Goal: Find contact information: Find contact information

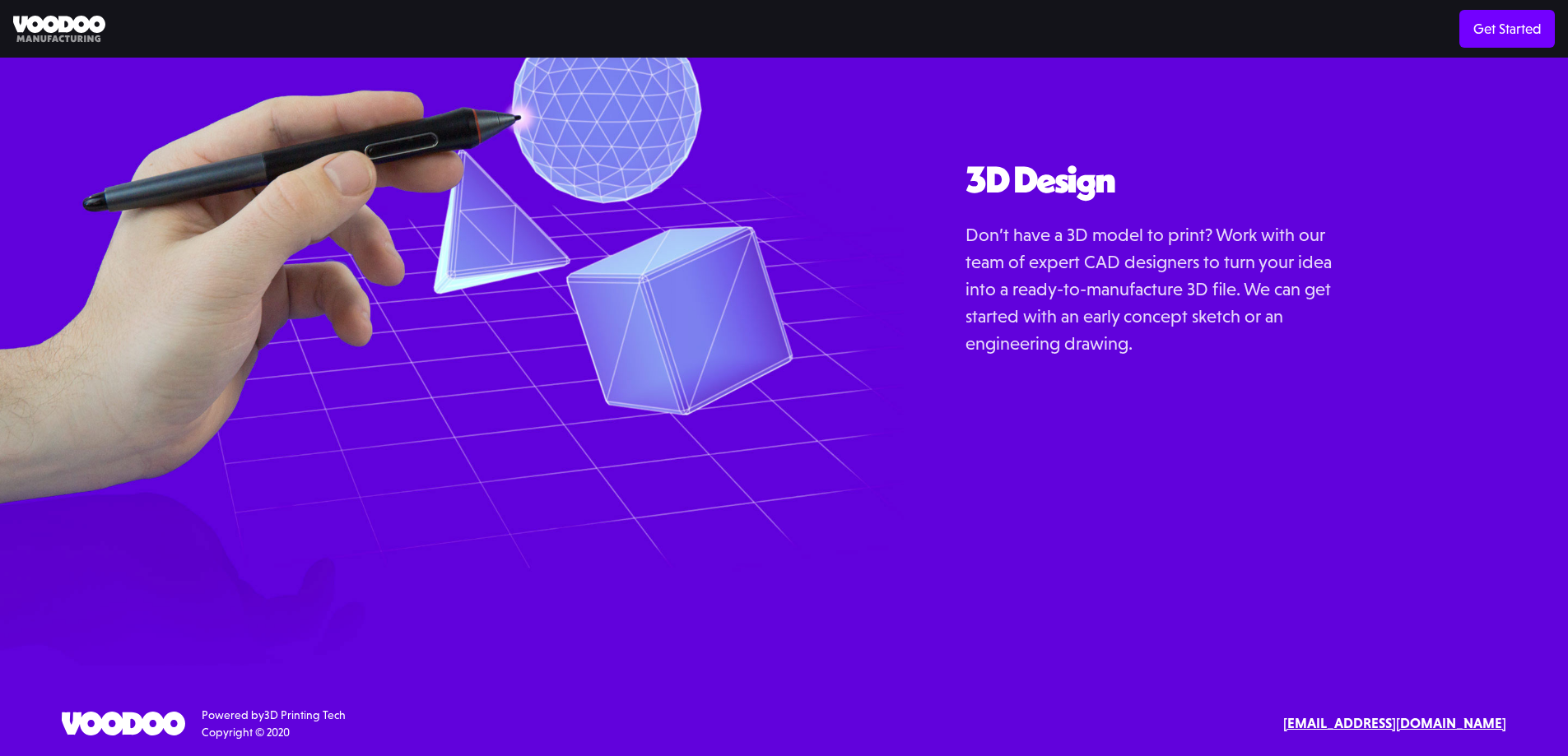
scroll to position [2111, 0]
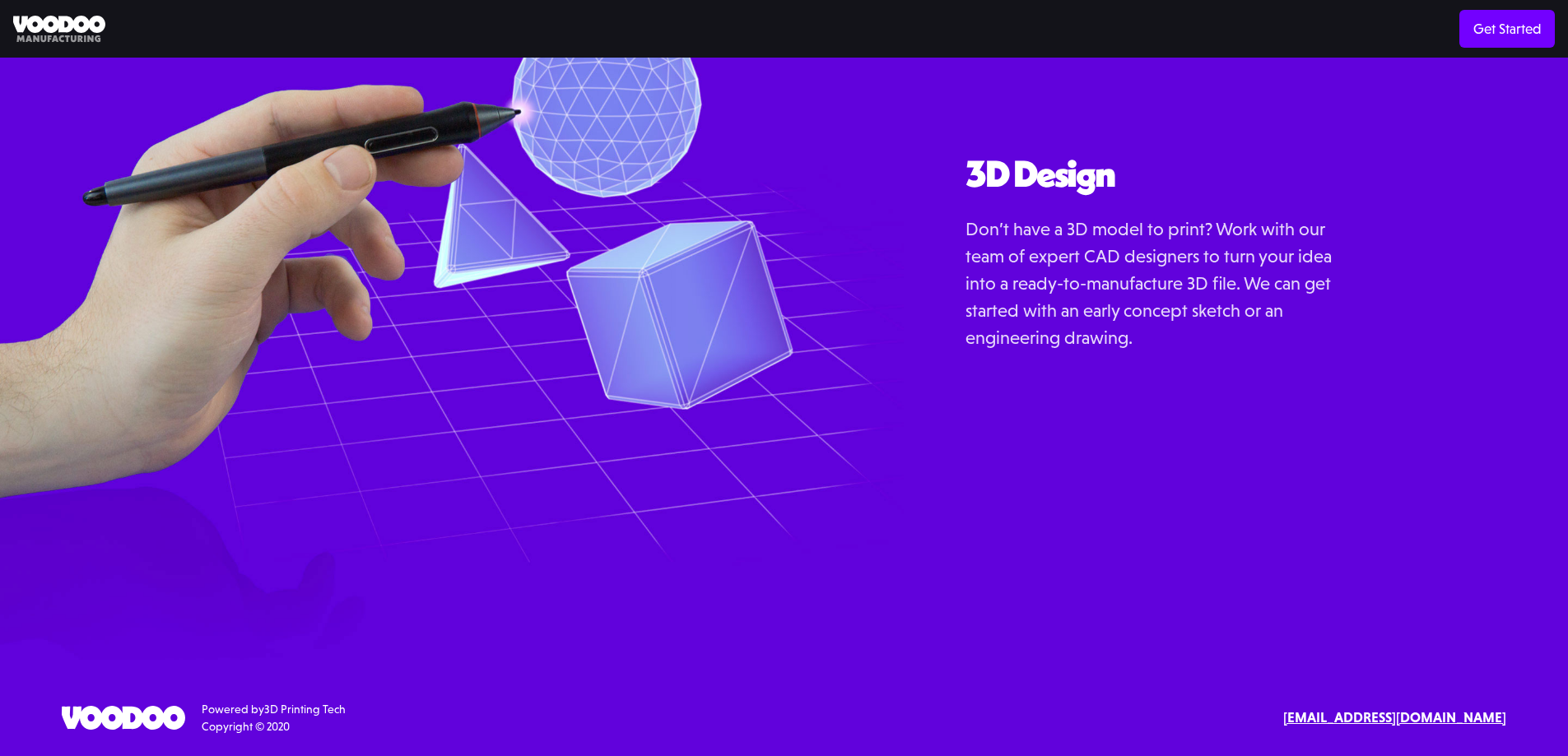
drag, startPoint x: 872, startPoint y: 356, endPoint x: 871, endPoint y: 401, distance: 45.0
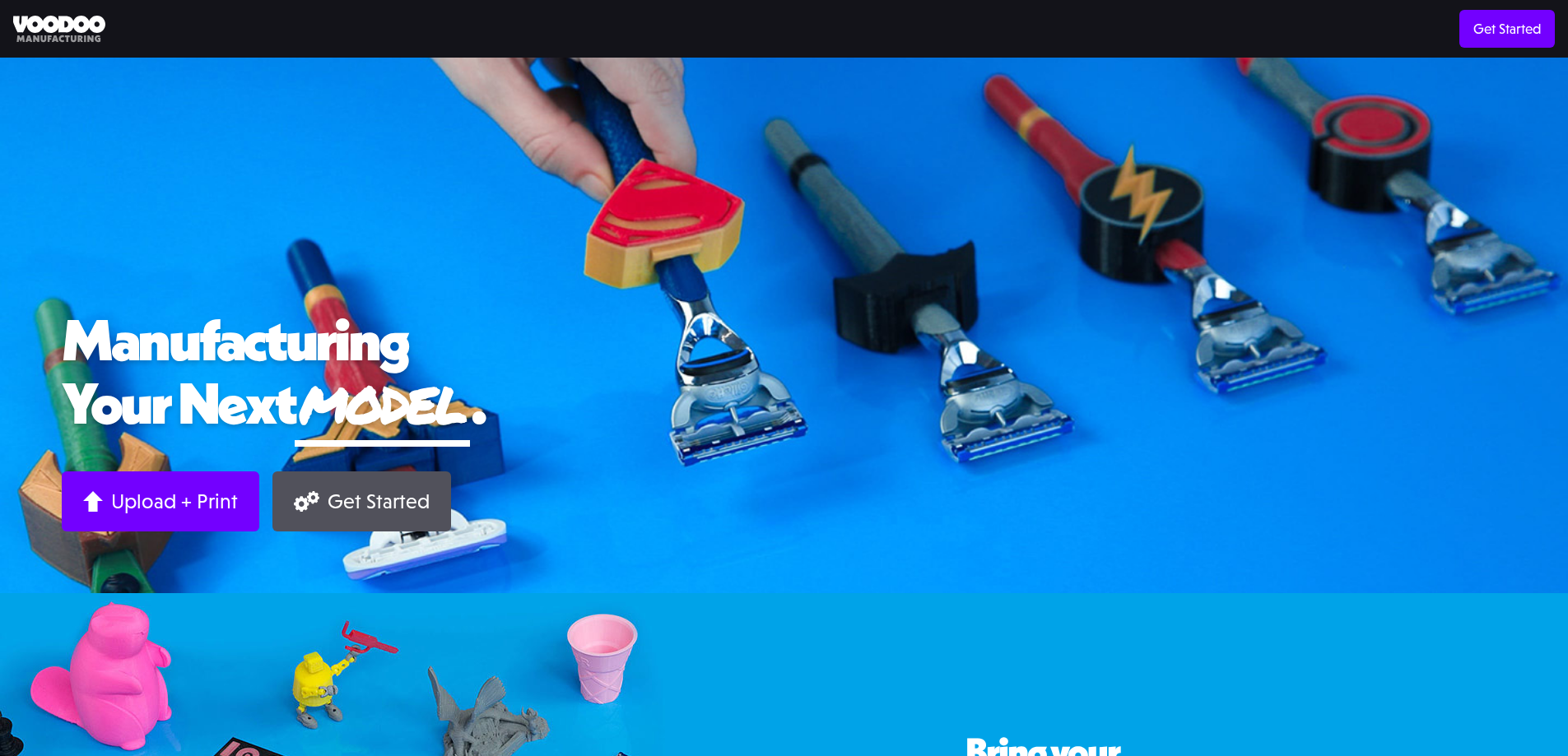
scroll to position [0, 0]
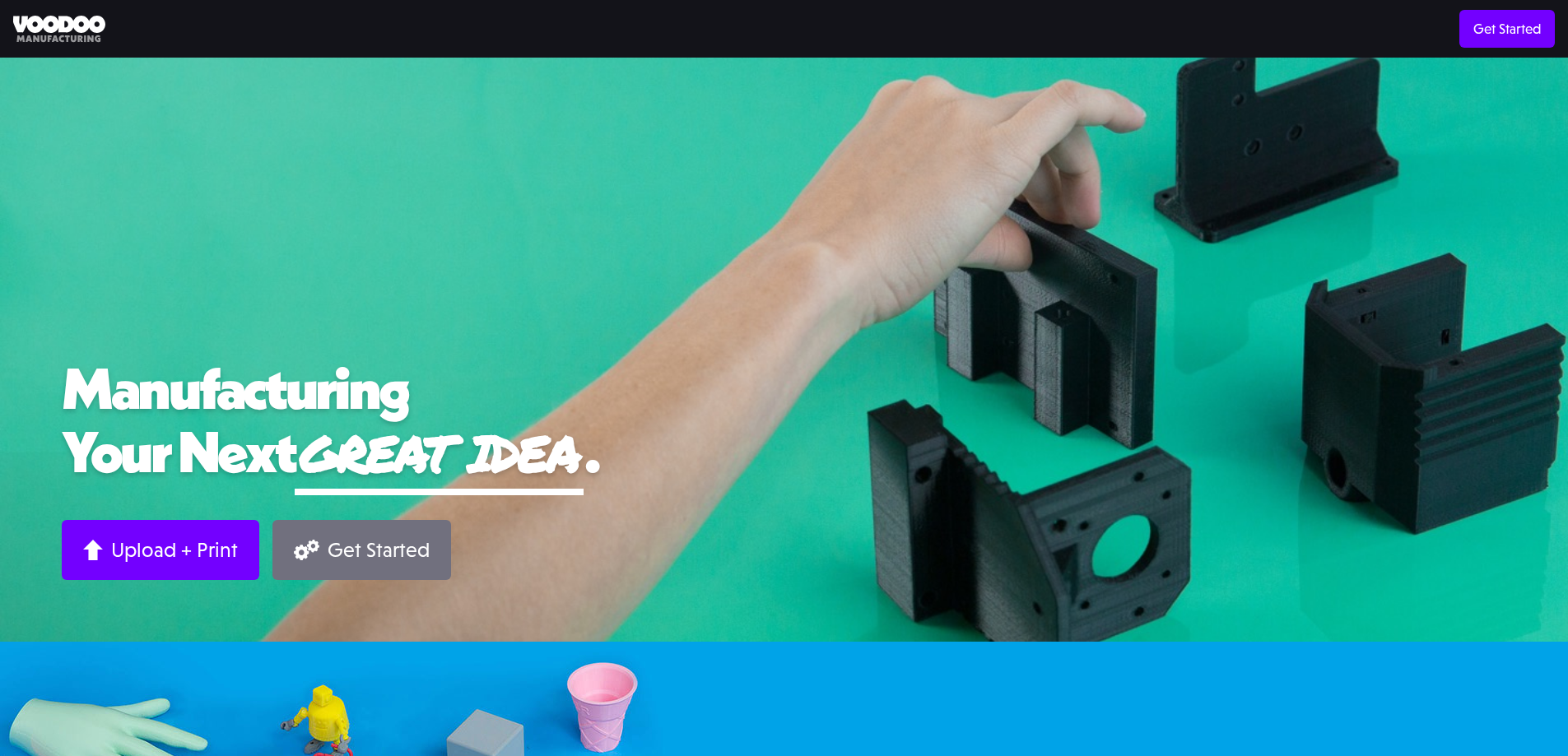
click at [368, 539] on div "Get Started" at bounding box center [378, 550] width 102 height 25
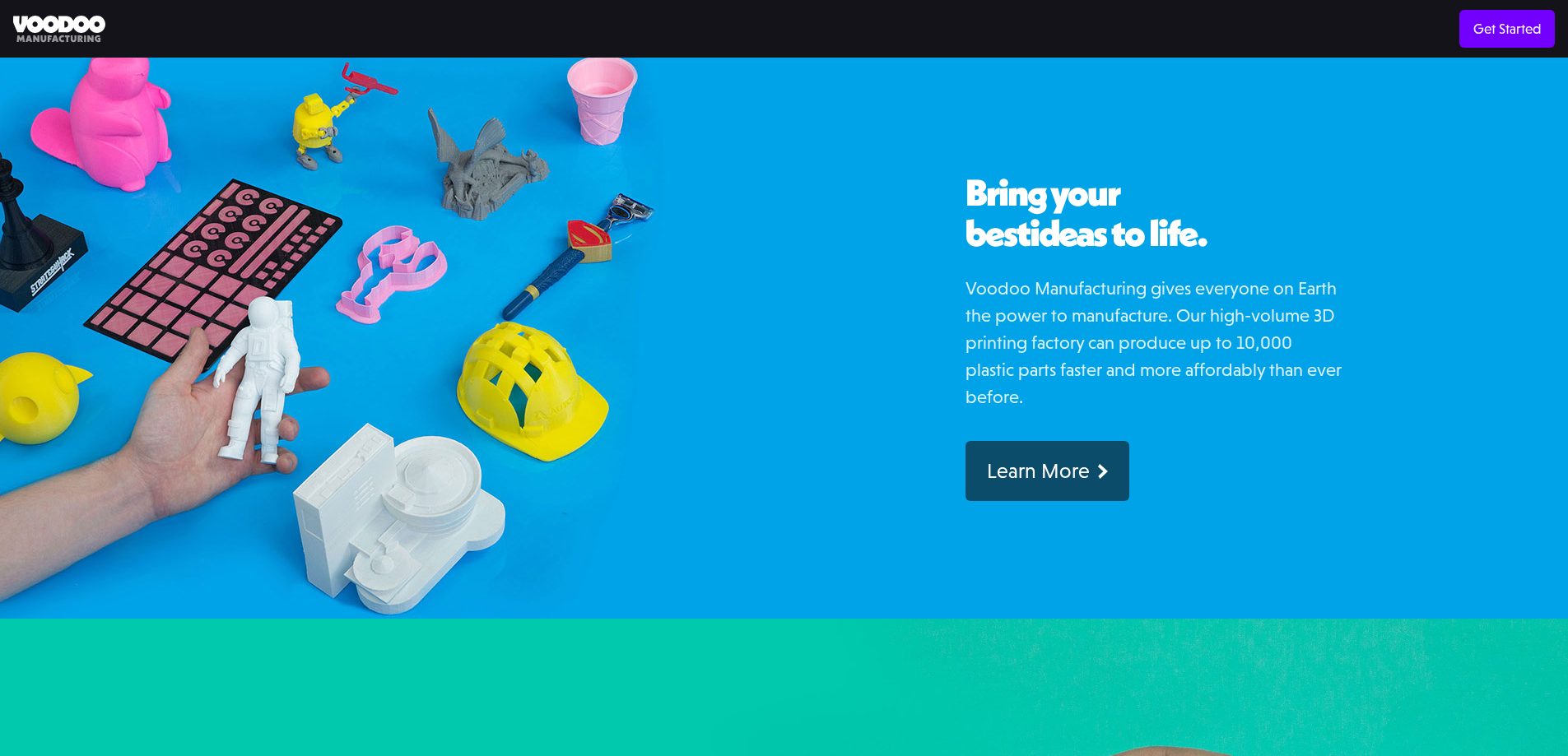
scroll to position [2111, 0]
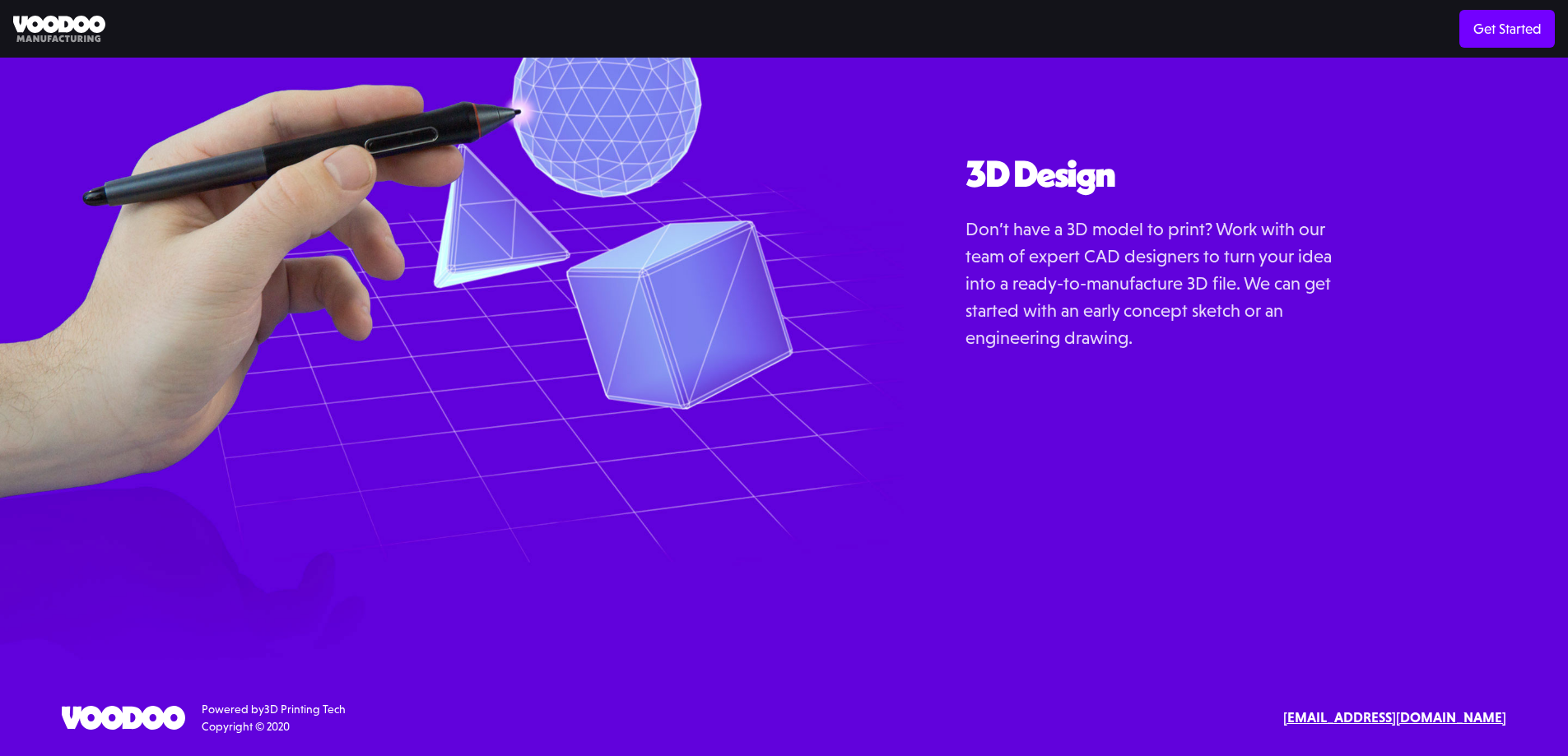
drag, startPoint x: 1205, startPoint y: 407, endPoint x: 1237, endPoint y: 614, distance: 209.5
click at [1398, 719] on strong "[EMAIL_ADDRESS][DOMAIN_NAME]" at bounding box center [1394, 718] width 223 height 17
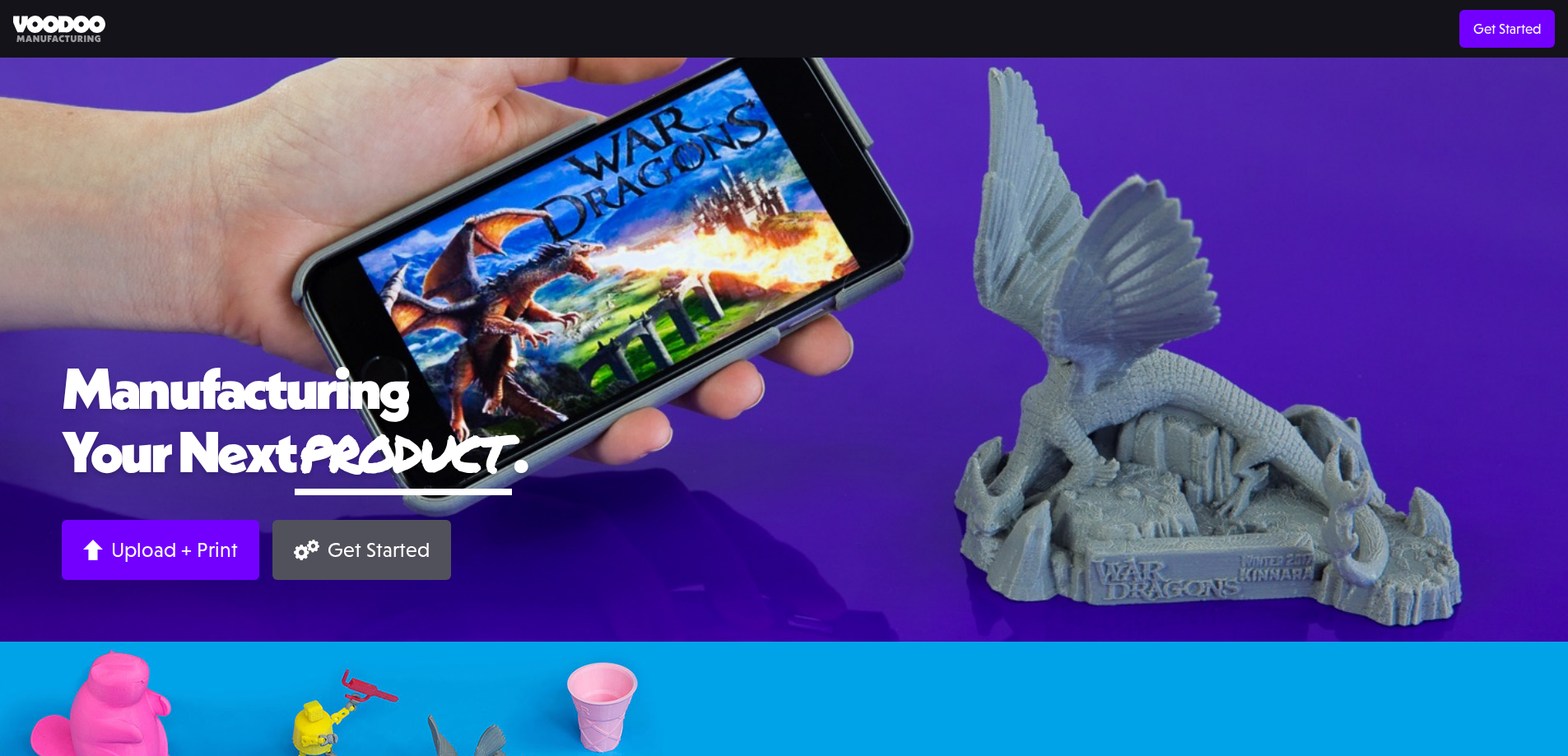
scroll to position [2111, 0]
